Goal: Task Accomplishment & Management: Manage account settings

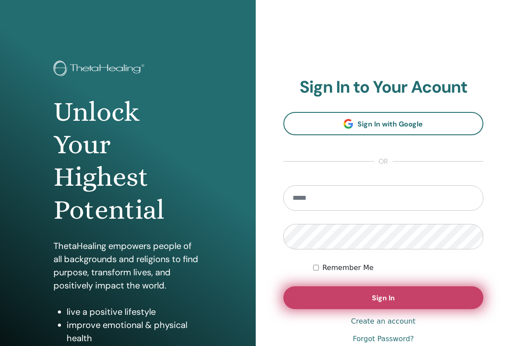
type input "**********"
click at [331, 291] on button "Sign In" at bounding box center [383, 297] width 200 height 23
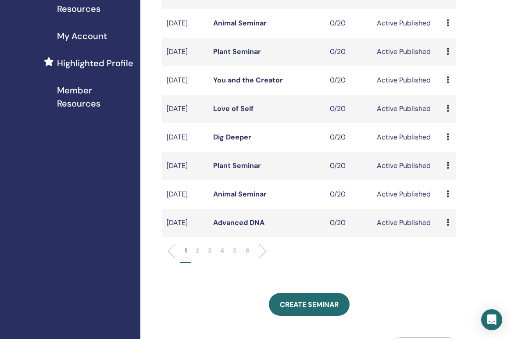
scroll to position [262, 0]
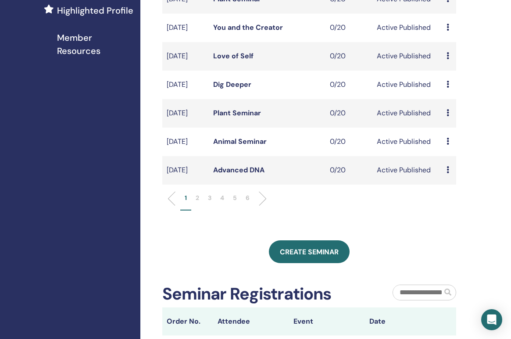
click at [214, 211] on li "3" at bounding box center [210, 201] width 12 height 17
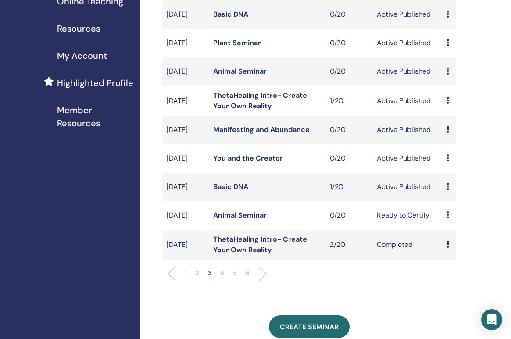
scroll to position [164, 0]
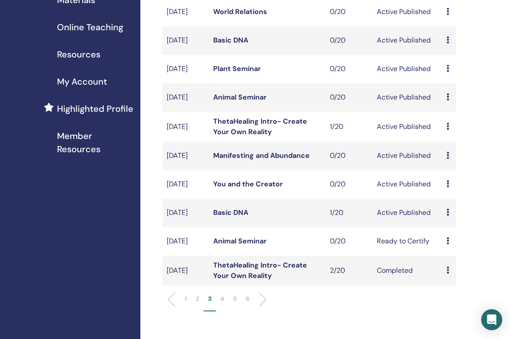
click at [447, 216] on icon at bounding box center [448, 212] width 3 height 7
click at [453, 263] on link "Attendees" at bounding box center [455, 262] width 33 height 9
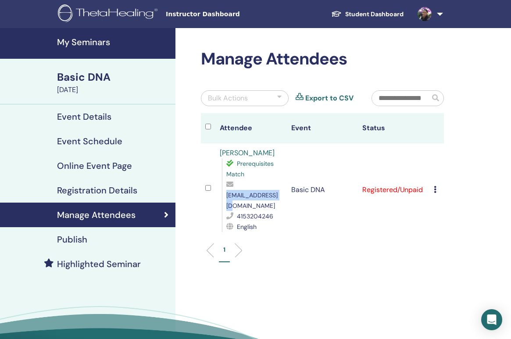
drag, startPoint x: 270, startPoint y: 194, endPoint x: 225, endPoint y: 195, distance: 45.2
click at [225, 195] on div "Prerequisites Match hwengel@gmail.com 4153204246 English" at bounding box center [252, 195] width 61 height 74
